Goal: Check status: Check status

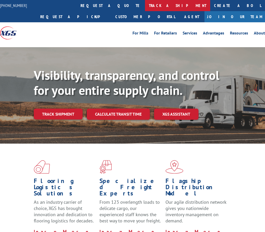
click at [145, 8] on link "track a shipment" at bounding box center [177, 5] width 65 height 11
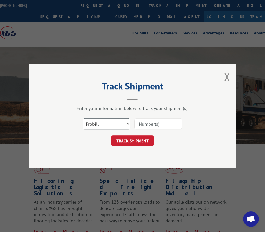
click at [123, 123] on select "Select category... Probill BOL PO" at bounding box center [106, 124] width 48 height 11
select select "bol"
click at [82, 119] on select "Select category... Probill BOL PO" at bounding box center [106, 124] width 48 height 11
click at [136, 126] on input at bounding box center [158, 124] width 48 height 11
paste input "6046404"
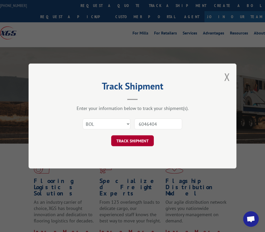
type input "6046404"
click at [141, 137] on button "TRACK SHIPMENT" at bounding box center [132, 140] width 43 height 11
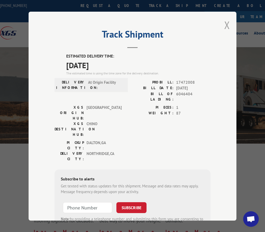
click at [226, 20] on button "Close modal" at bounding box center [227, 25] width 6 height 14
